Goal: Task Accomplishment & Management: Complete application form

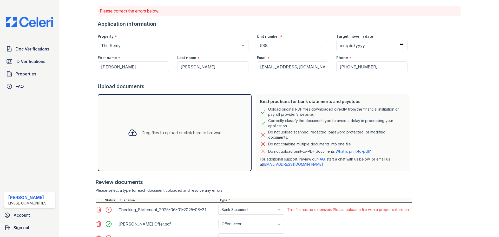
scroll to position [78, 0]
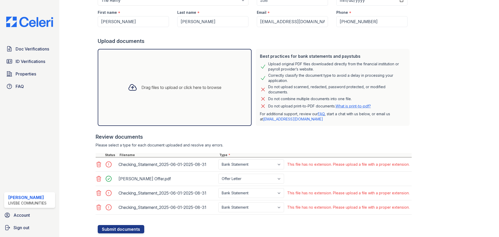
drag, startPoint x: 100, startPoint y: 161, endPoint x: 99, endPoint y: 184, distance: 23.7
click at [99, 161] on icon at bounding box center [99, 164] width 6 height 6
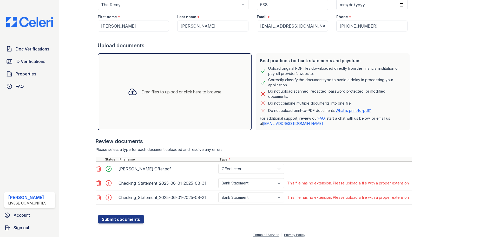
click at [98, 180] on icon at bounding box center [99, 183] width 6 height 6
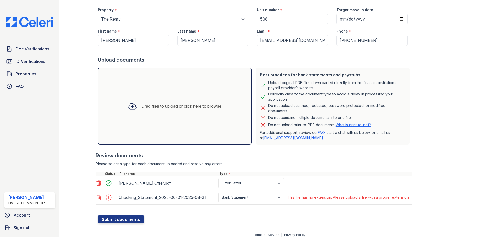
click at [100, 194] on icon at bounding box center [99, 197] width 6 height 6
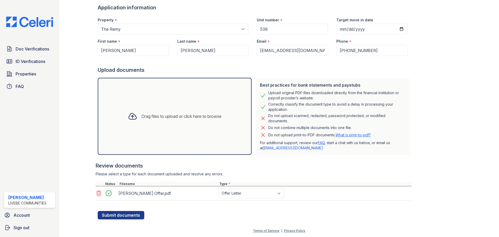
scroll to position [49, 0]
click at [210, 106] on div "Drag files to upload or click here to browse" at bounding box center [175, 116] width 154 height 77
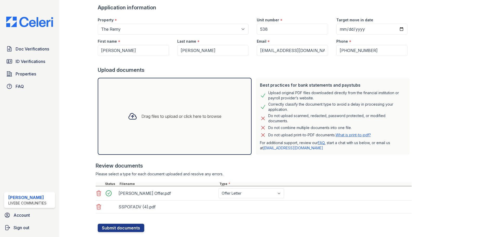
scroll to position [59, 0]
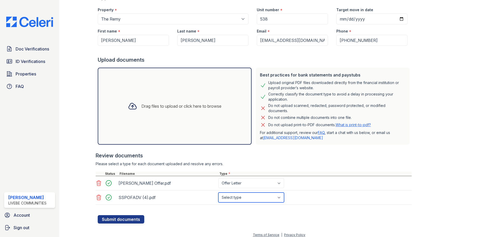
click at [264, 199] on select "Select type Paystub Bank Statement Offer Letter Tax Documents Benefit Award Let…" at bounding box center [251, 197] width 66 height 10
select select "paystub"
click at [218, 192] on select "Select type Paystub Bank Statement Offer Letter Tax Documents Benefit Award Let…" at bounding box center [251, 197] width 66 height 10
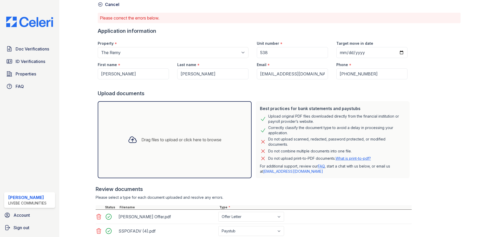
scroll to position [0, 0]
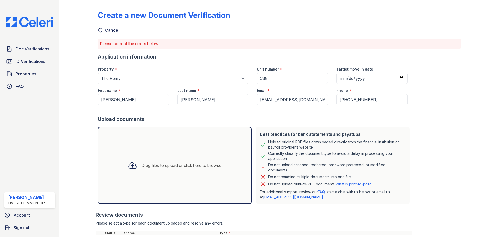
click at [159, 168] on div "Drag files to upload or click here to browse" at bounding box center [175, 165] width 102 height 18
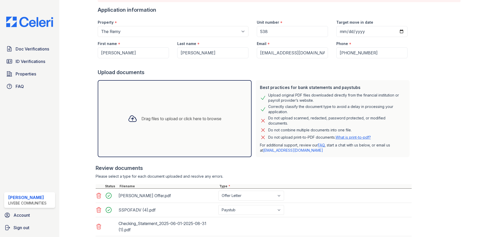
scroll to position [52, 0]
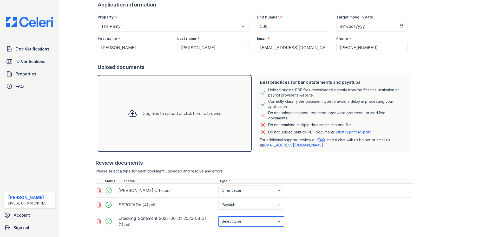
click at [261, 224] on select "Select type Paystub Bank Statement Offer Letter Tax Documents Benefit Award Let…" at bounding box center [251, 221] width 66 height 10
select select "bank_statement"
click at [218, 216] on select "Select type Paystub Bank Statement Offer Letter Tax Documents Benefit Award Let…" at bounding box center [251, 221] width 66 height 10
click at [158, 103] on div "Drag files to upload or click here to browse" at bounding box center [175, 113] width 154 height 77
click at [155, 113] on div "Drag files to upload or click here to browse" at bounding box center [181, 113] width 80 height 6
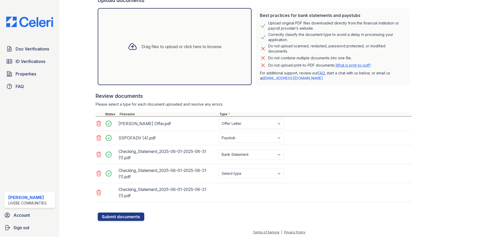
scroll to position [120, 0]
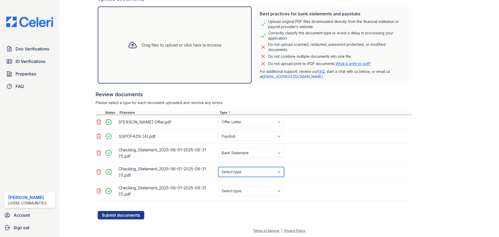
click at [257, 174] on select "Select type Paystub Bank Statement Offer Letter Tax Documents Benefit Award Let…" at bounding box center [251, 172] width 66 height 10
select select "bank_statement"
click at [218, 167] on select "Select type Paystub Bank Statement Offer Letter Tax Documents Benefit Award Let…" at bounding box center [251, 172] width 66 height 10
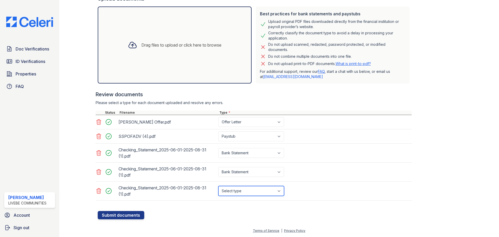
click at [251, 192] on select "Select type Paystub Bank Statement Offer Letter Tax Documents Benefit Award Let…" at bounding box center [251, 191] width 66 height 10
select select "bank_statement"
click at [218, 186] on select "Select type Paystub Bank Statement Offer Letter Tax Documents Benefit Award Let…" at bounding box center [251, 191] width 66 height 10
click at [127, 216] on button "Submit documents" at bounding box center [121, 215] width 47 height 8
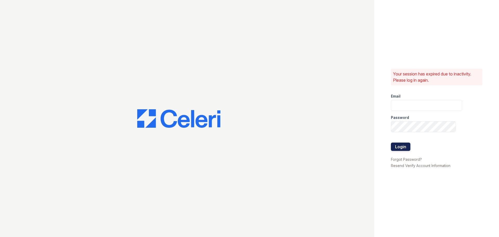
click at [399, 147] on button "Login" at bounding box center [400, 146] width 19 height 8
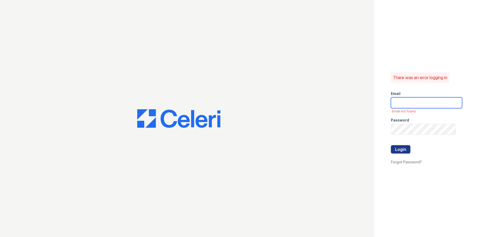
type input "chelab@livebe.com"
click at [400, 148] on button "Login" at bounding box center [400, 149] width 19 height 8
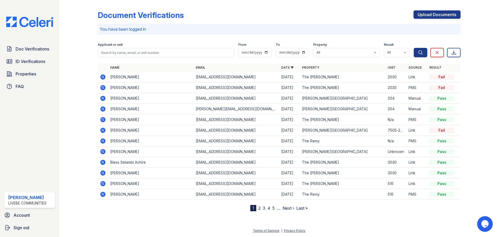
click at [435, 9] on div "Document Verifications Upload Documents You have been logged in Filter Applican…" at bounding box center [279, 106] width 363 height 209
click at [433, 14] on link "Upload Documents" at bounding box center [437, 14] width 47 height 8
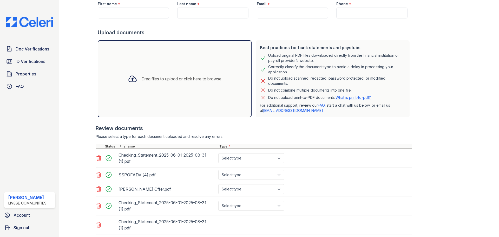
scroll to position [104, 0]
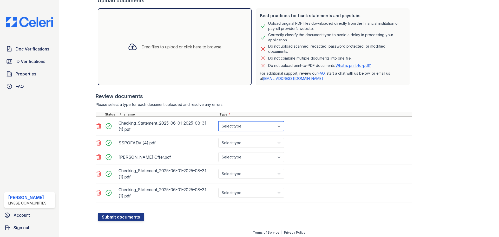
click at [249, 124] on select "Select type Paystub Bank Statement Offer Letter Tax Documents Benefit Award Let…" at bounding box center [251, 126] width 66 height 10
select select "bank_statement"
click at [218, 121] on select "Select type Paystub Bank Statement Offer Letter Tax Documents Benefit Award Let…" at bounding box center [251, 126] width 66 height 10
click at [241, 142] on select "Select type Paystub Bank Statement Offer Letter Tax Documents Benefit Award Let…" at bounding box center [251, 143] width 66 height 10
select select "paystub"
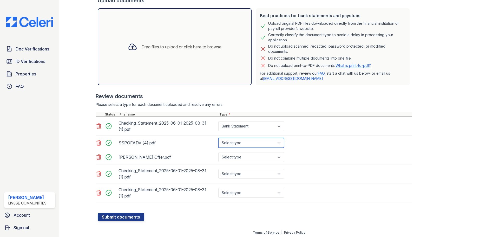
click at [218, 138] on select "Select type Paystub Bank Statement Offer Letter Tax Documents Benefit Award Let…" at bounding box center [251, 143] width 66 height 10
click at [244, 157] on select "Select type Paystub Bank Statement Offer Letter Tax Documents Benefit Award Let…" at bounding box center [251, 157] width 66 height 10
select select "offer_letter"
click at [218, 152] on select "Select type Paystub Bank Statement Offer Letter Tax Documents Benefit Award Let…" at bounding box center [251, 157] width 66 height 10
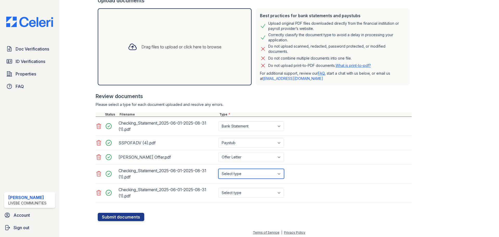
click at [245, 174] on select "Select type Paystub Bank Statement Offer Letter Tax Documents Benefit Award Let…" at bounding box center [251, 174] width 66 height 10
select select "bank_statement"
click at [218, 169] on select "Select type Paystub Bank Statement Offer Letter Tax Documents Benefit Award Let…" at bounding box center [251, 174] width 66 height 10
click at [244, 194] on select "Select type Paystub Bank Statement Offer Letter Tax Documents Benefit Award Let…" at bounding box center [251, 193] width 66 height 10
select select "bank_statement"
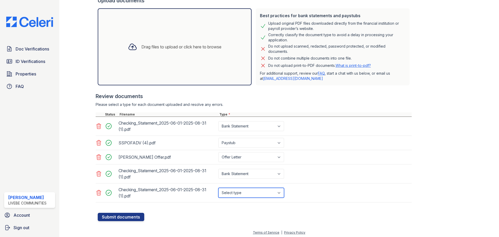
click at [218, 188] on select "Select type Paystub Bank Statement Offer Letter Tax Documents Benefit Award Let…" at bounding box center [251, 193] width 66 height 10
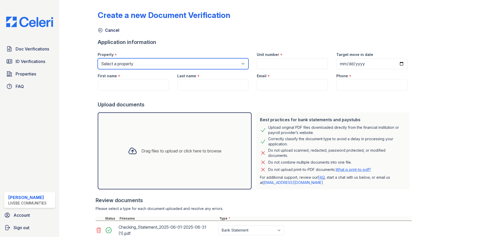
drag, startPoint x: 165, startPoint y: 62, endPoint x: 163, endPoint y: 65, distance: 3.1
click at [165, 62] on select "Select a property Glen Oaks Apartments The Remy The Remy II" at bounding box center [173, 63] width 151 height 11
select select "508"
click at [98, 58] on select "Select a property Glen Oaks Apartments The Remy The Remy II" at bounding box center [173, 63] width 151 height 11
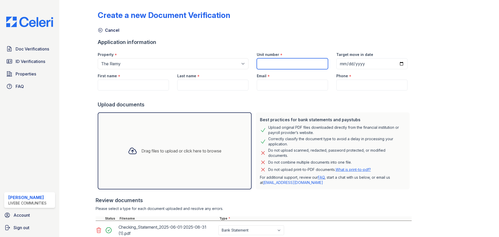
click at [281, 61] on input "Unit number" at bounding box center [292, 63] width 71 height 11
click at [267, 83] on input "Email" at bounding box center [292, 85] width 71 height 11
paste input "[EMAIL_ADDRESS][DOMAIN_NAME]"
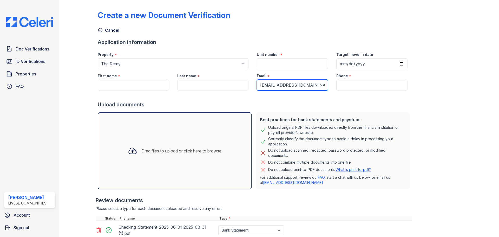
type input "[EMAIL_ADDRESS][DOMAIN_NAME]"
click at [146, 77] on div "First name *" at bounding box center [133, 74] width 71 height 10
drag, startPoint x: 141, startPoint y: 90, endPoint x: 141, endPoint y: 87, distance: 2.9
click at [141, 90] on input "First name" at bounding box center [133, 85] width 71 height 11
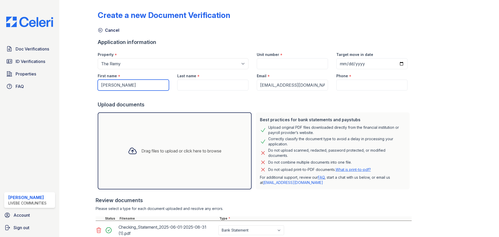
type input "[PERSON_NAME]"
click at [198, 89] on input "Last name" at bounding box center [212, 85] width 71 height 11
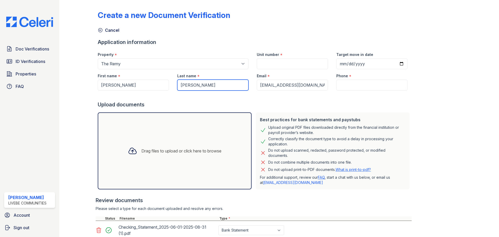
type input "[PERSON_NAME]"
paste input "(202) 868-1263"
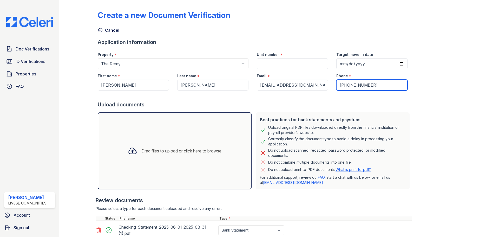
type input "(202) 868-1263"
click at [289, 63] on input "Unit number" at bounding box center [292, 63] width 71 height 11
type input "538"
click at [394, 64] on input "Target move in date" at bounding box center [371, 63] width 71 height 11
type input "[DATE]"
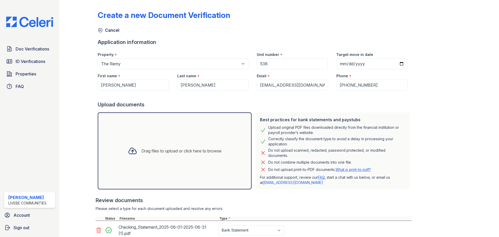
click at [434, 111] on div "Create a new Document Verification Cancel Application information Property * Se…" at bounding box center [279, 163] width 363 height 323
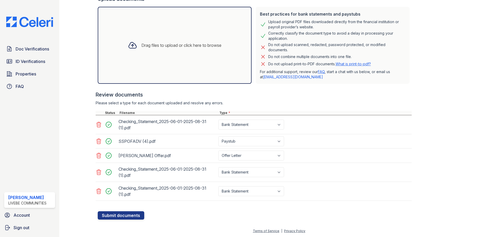
scroll to position [106, 0]
click at [112, 216] on button "Submit documents" at bounding box center [121, 215] width 47 height 8
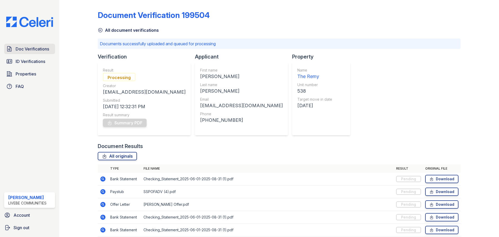
drag, startPoint x: 30, startPoint y: 49, endPoint x: 29, endPoint y: 51, distance: 2.7
click at [30, 49] on span "Doc Verifications" at bounding box center [33, 49] width 34 height 6
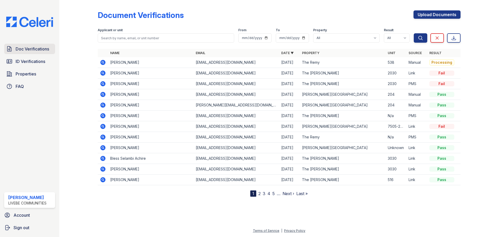
click at [36, 49] on span "Doc Verifications" at bounding box center [33, 49] width 34 height 6
